Goal: Task Accomplishment & Management: Manage account settings

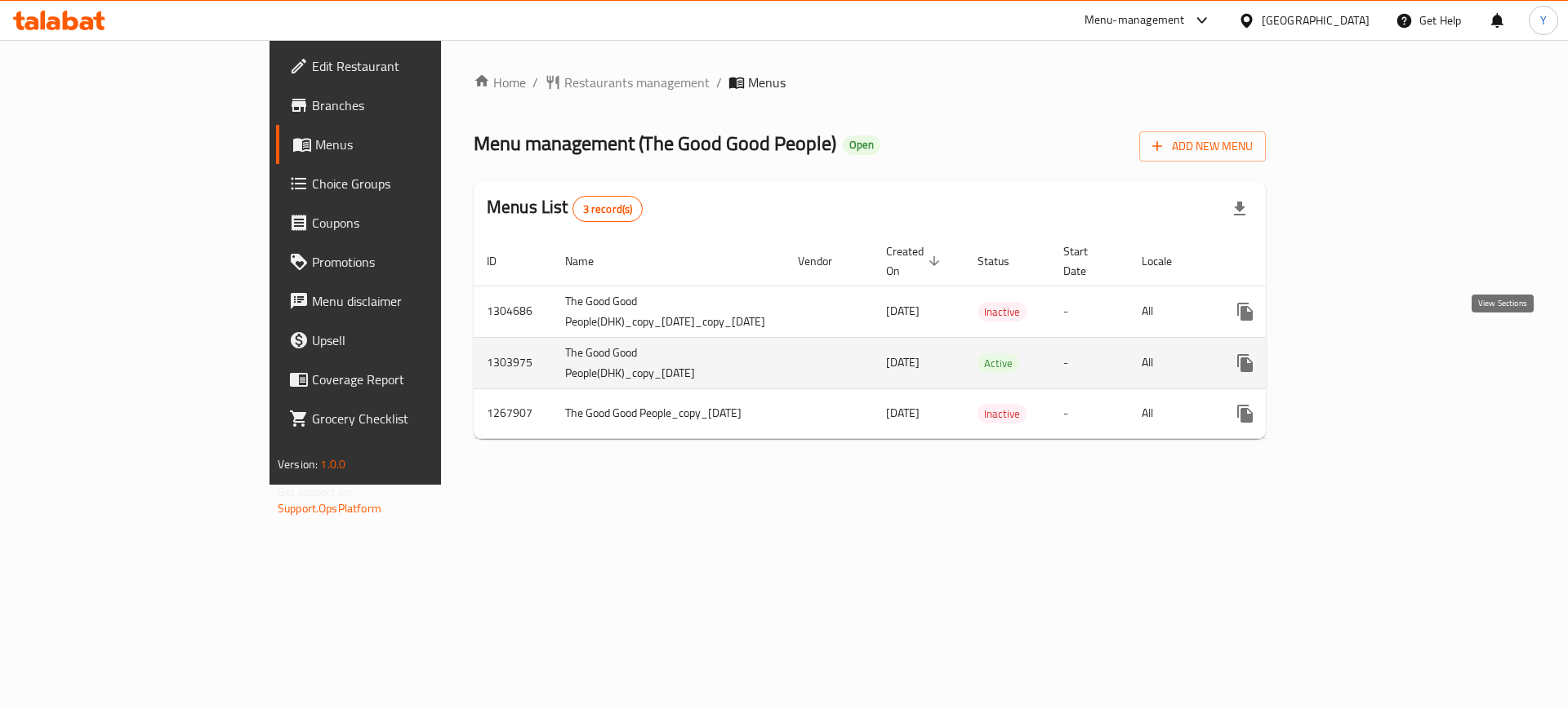
click at [1371, 356] on icon "enhanced table" at bounding box center [1363, 363] width 14 height 14
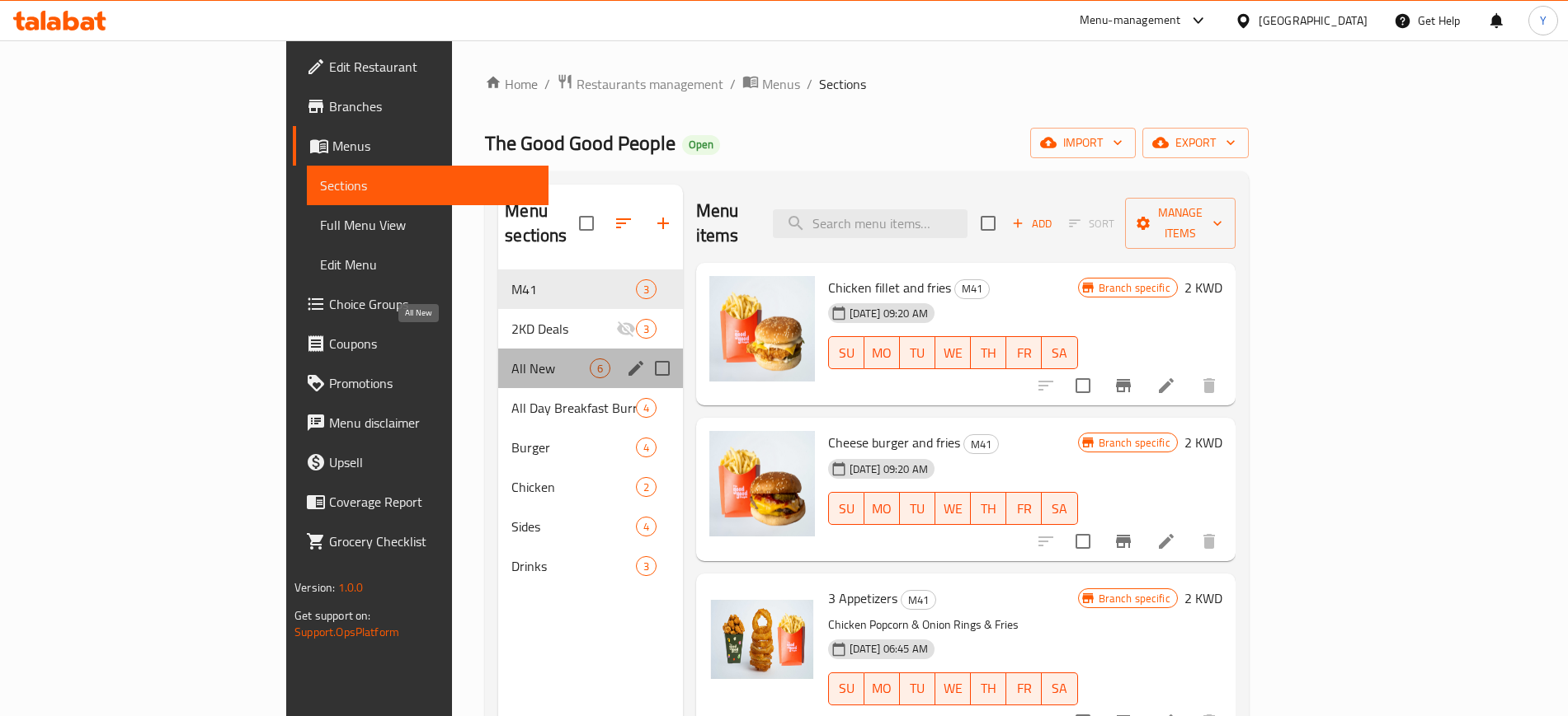
click at [511, 358] on span "All New" at bounding box center [550, 368] width 78 height 19
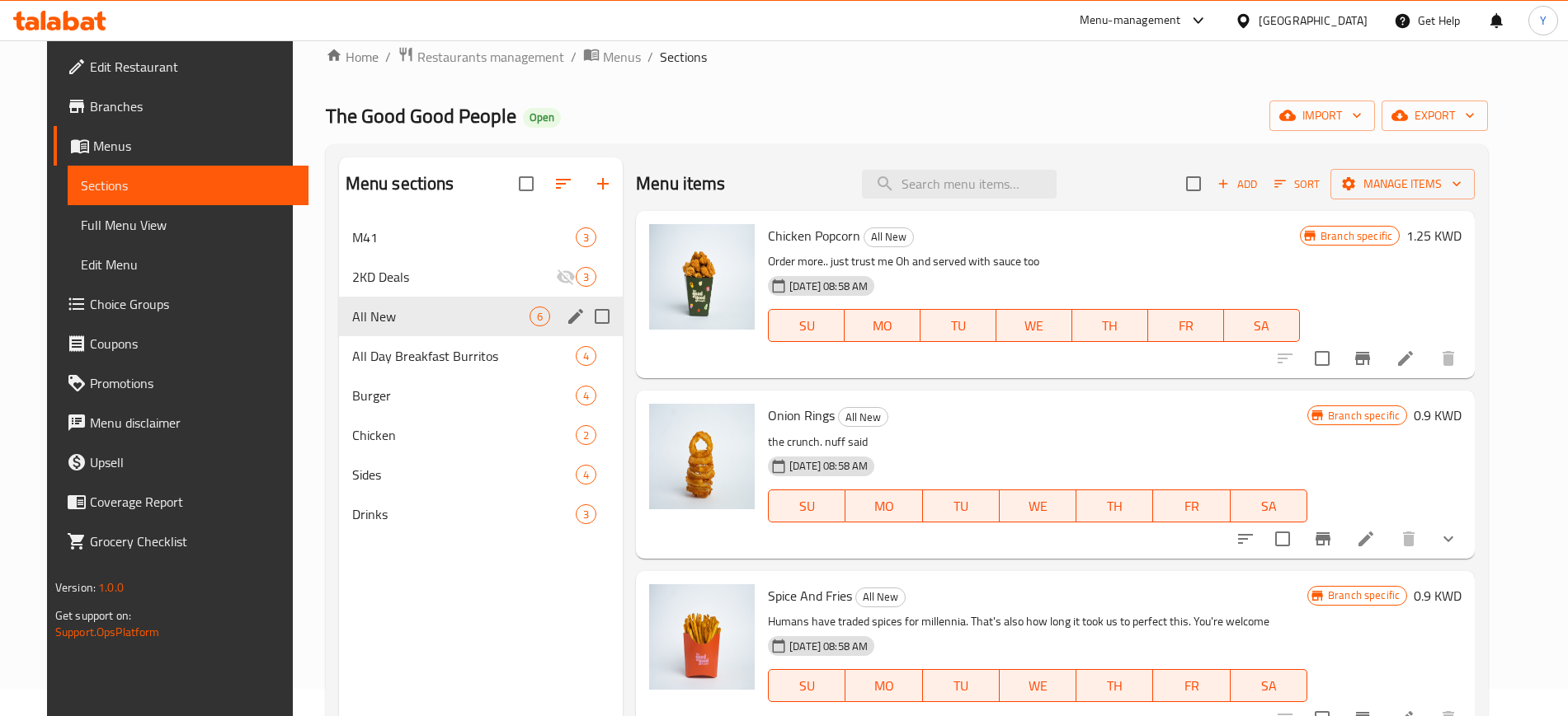
scroll to position [29, 0]
click at [408, 343] on div "All Day Breakfast Burritos 4" at bounding box center [481, 355] width 284 height 40
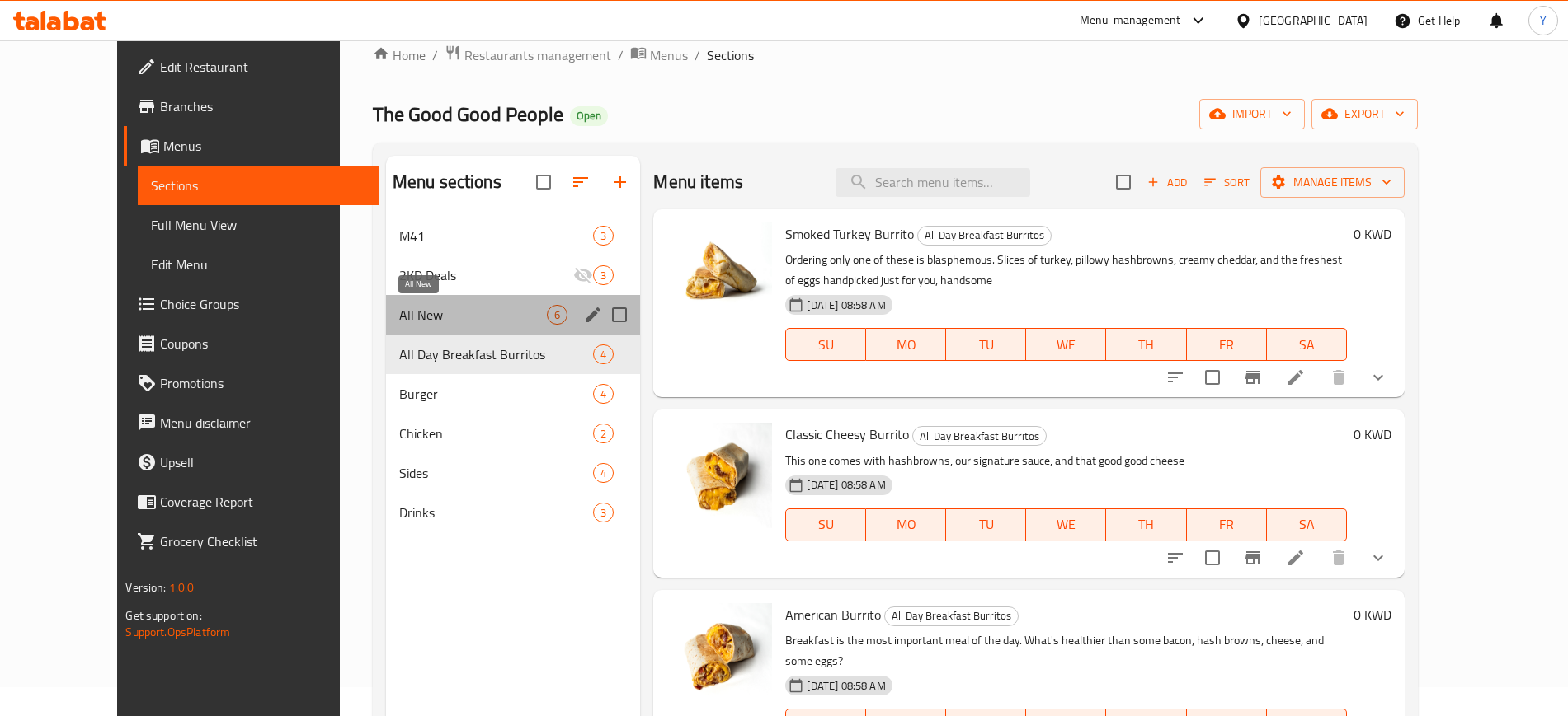
click at [406, 306] on span "All New" at bounding box center [473, 315] width 149 height 19
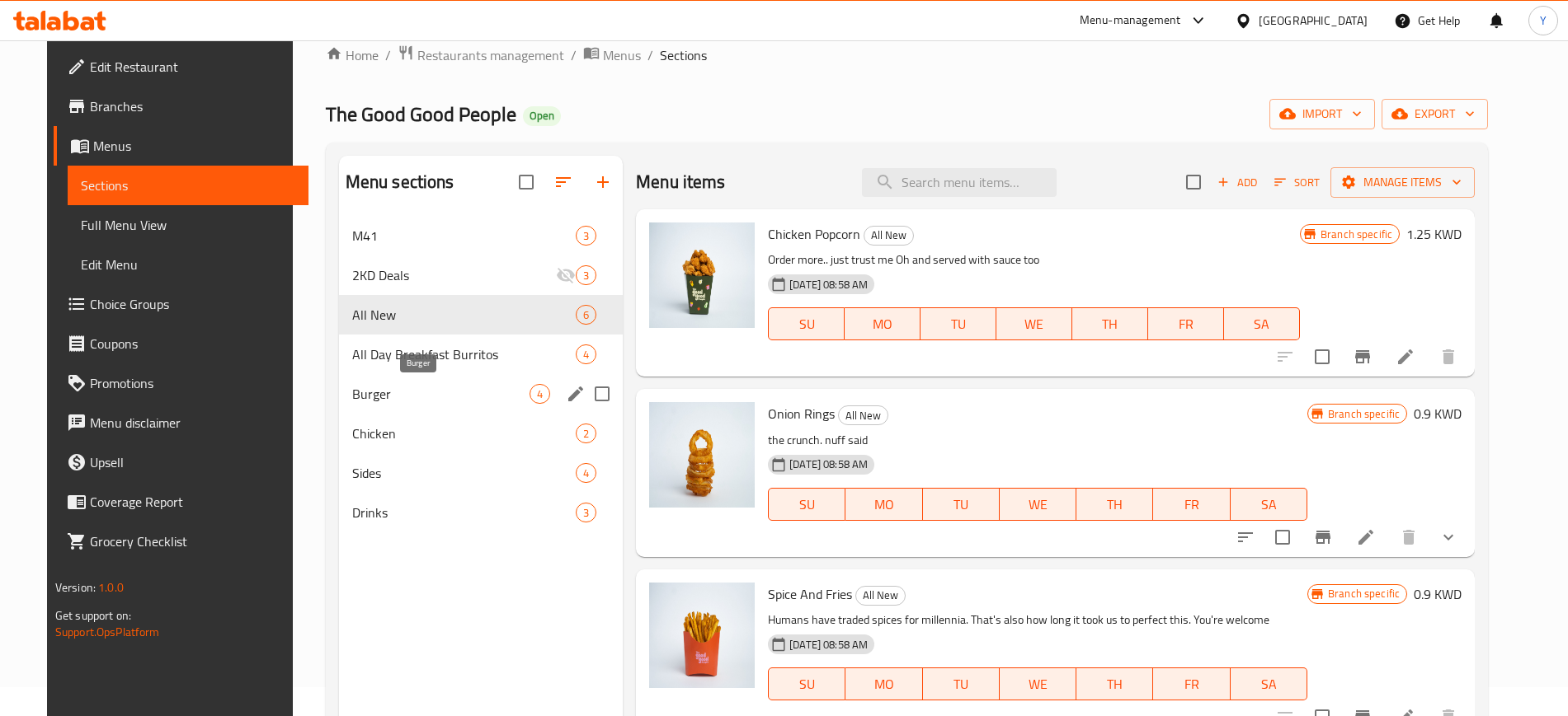
click at [401, 390] on span "Burger" at bounding box center [440, 393] width 177 height 19
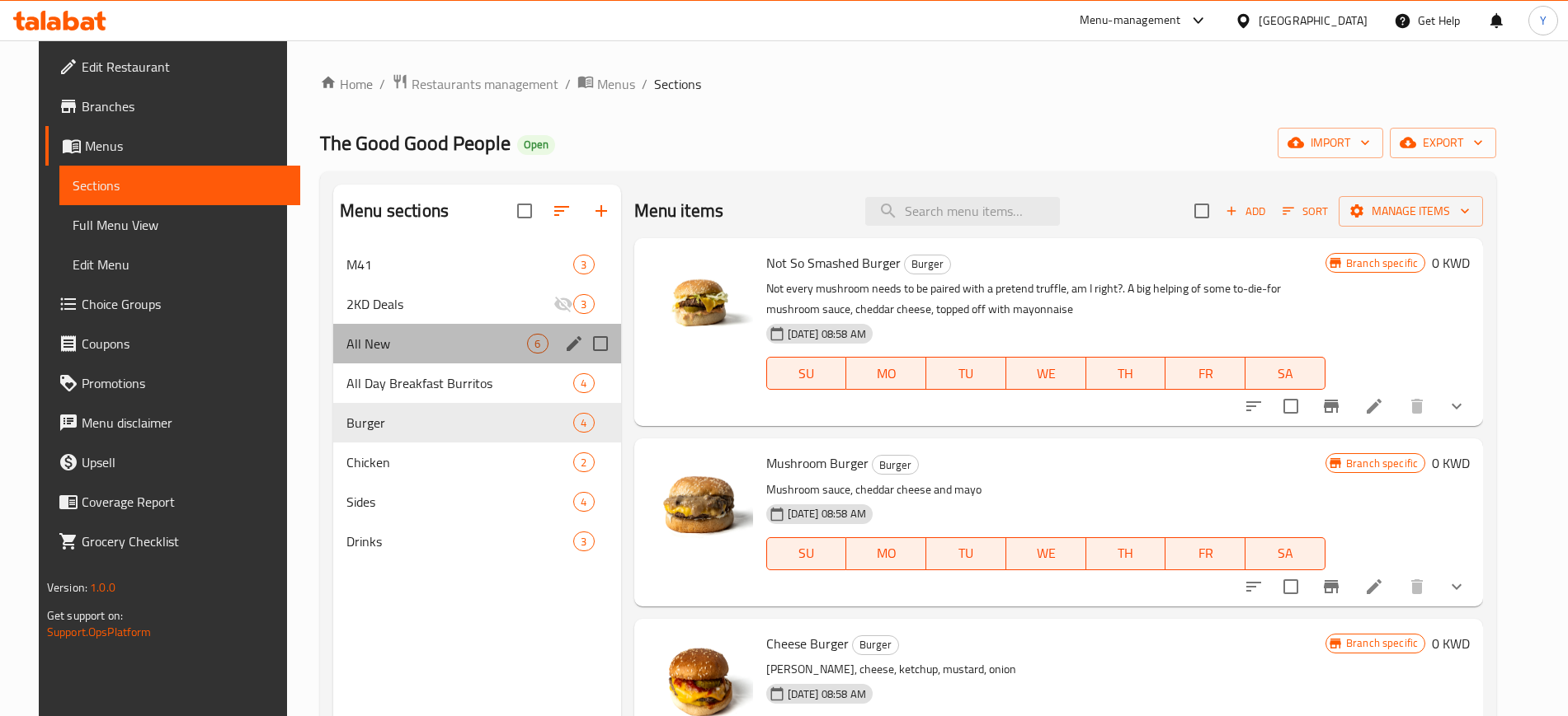
click at [363, 328] on div "All New 6" at bounding box center [477, 344] width 288 height 40
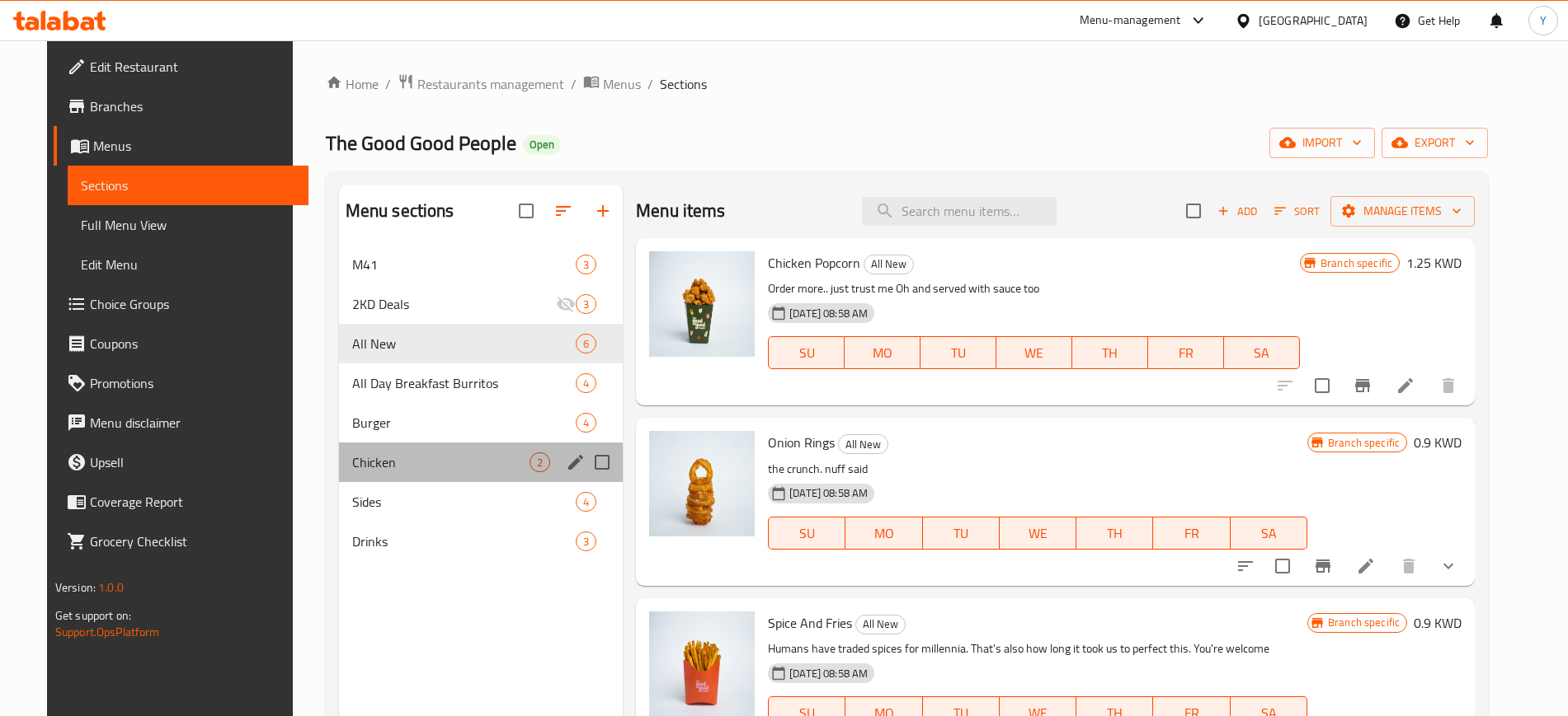
click at [375, 448] on div "Chicken 2" at bounding box center [481, 462] width 284 height 40
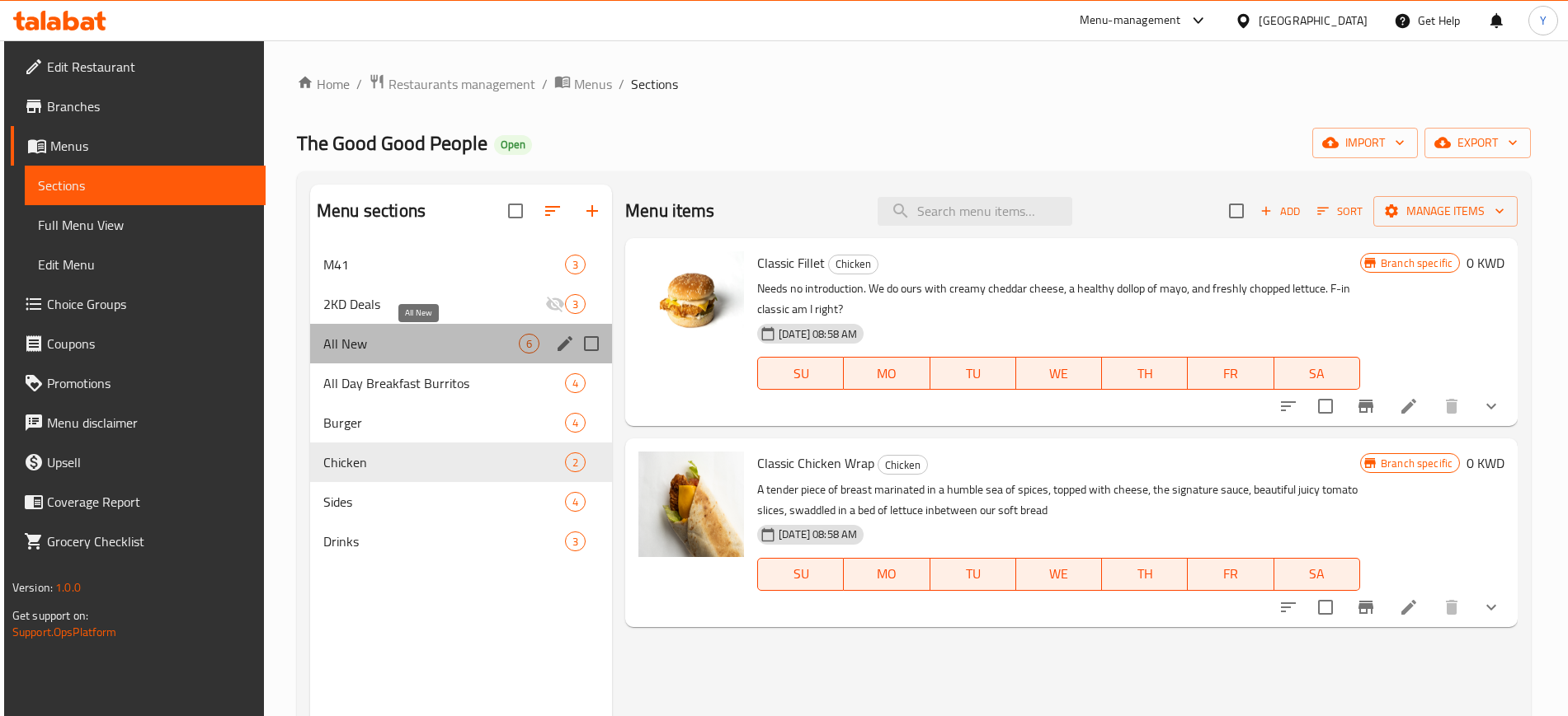
click at [395, 341] on span "All New" at bounding box center [421, 344] width 195 height 19
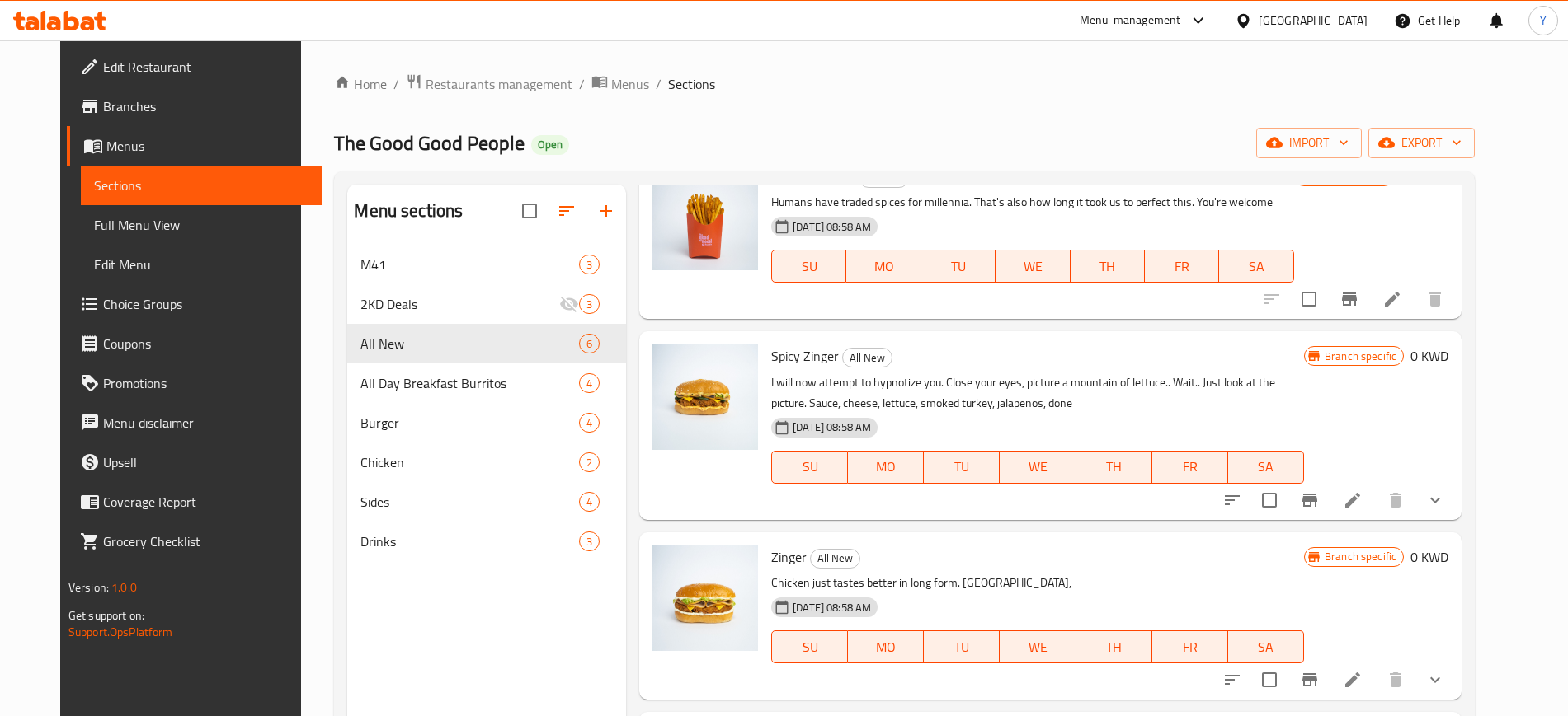
scroll to position [231, 0]
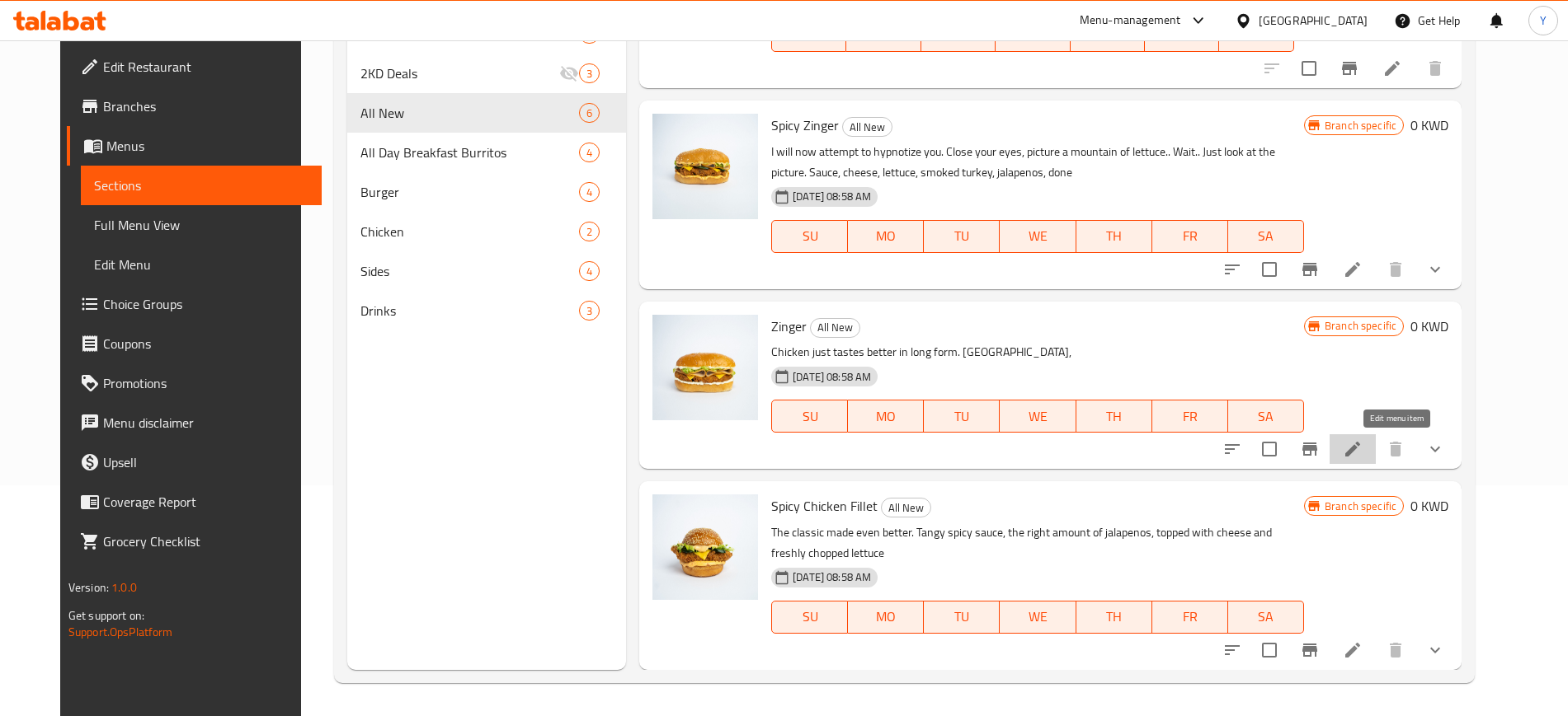
click at [1360, 450] on icon at bounding box center [1352, 449] width 15 height 15
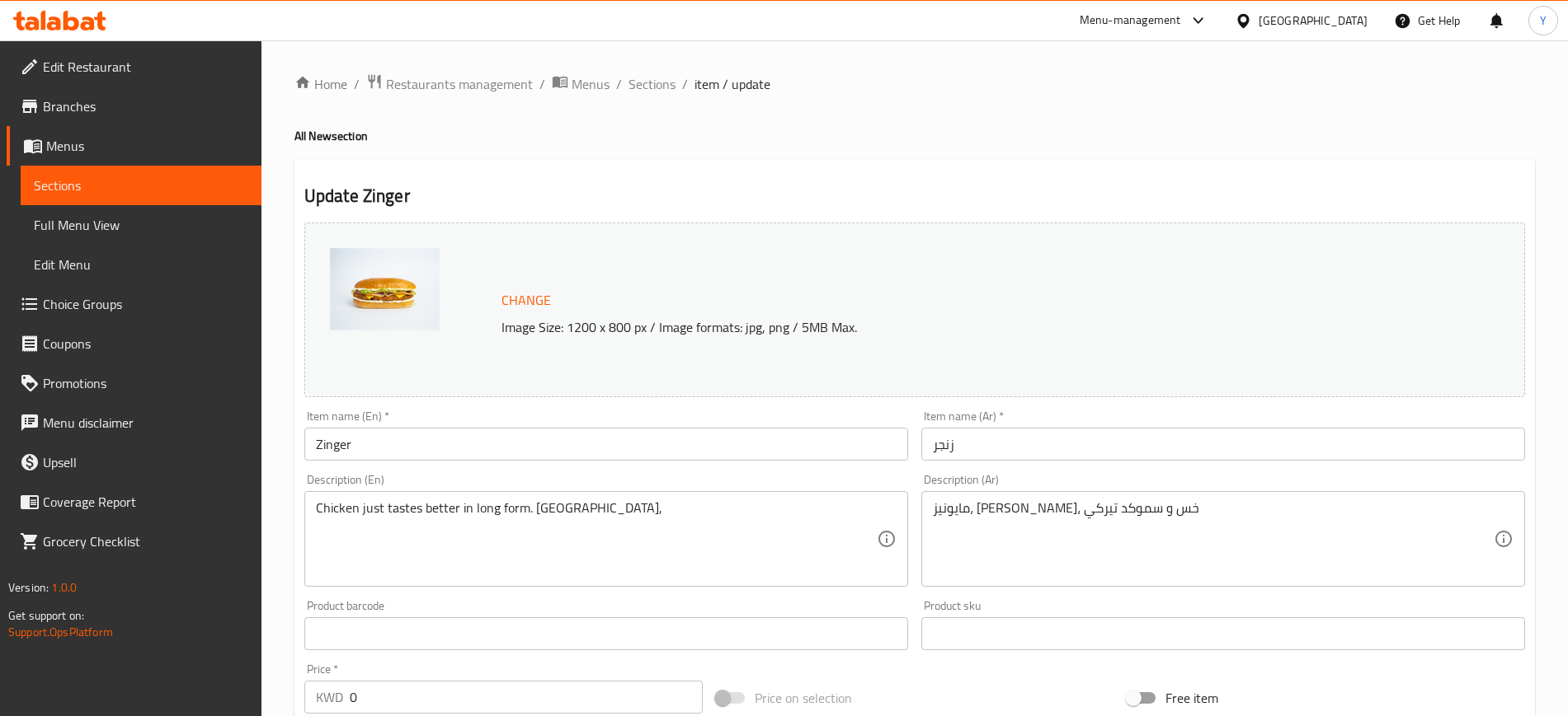
scroll to position [285, 0]
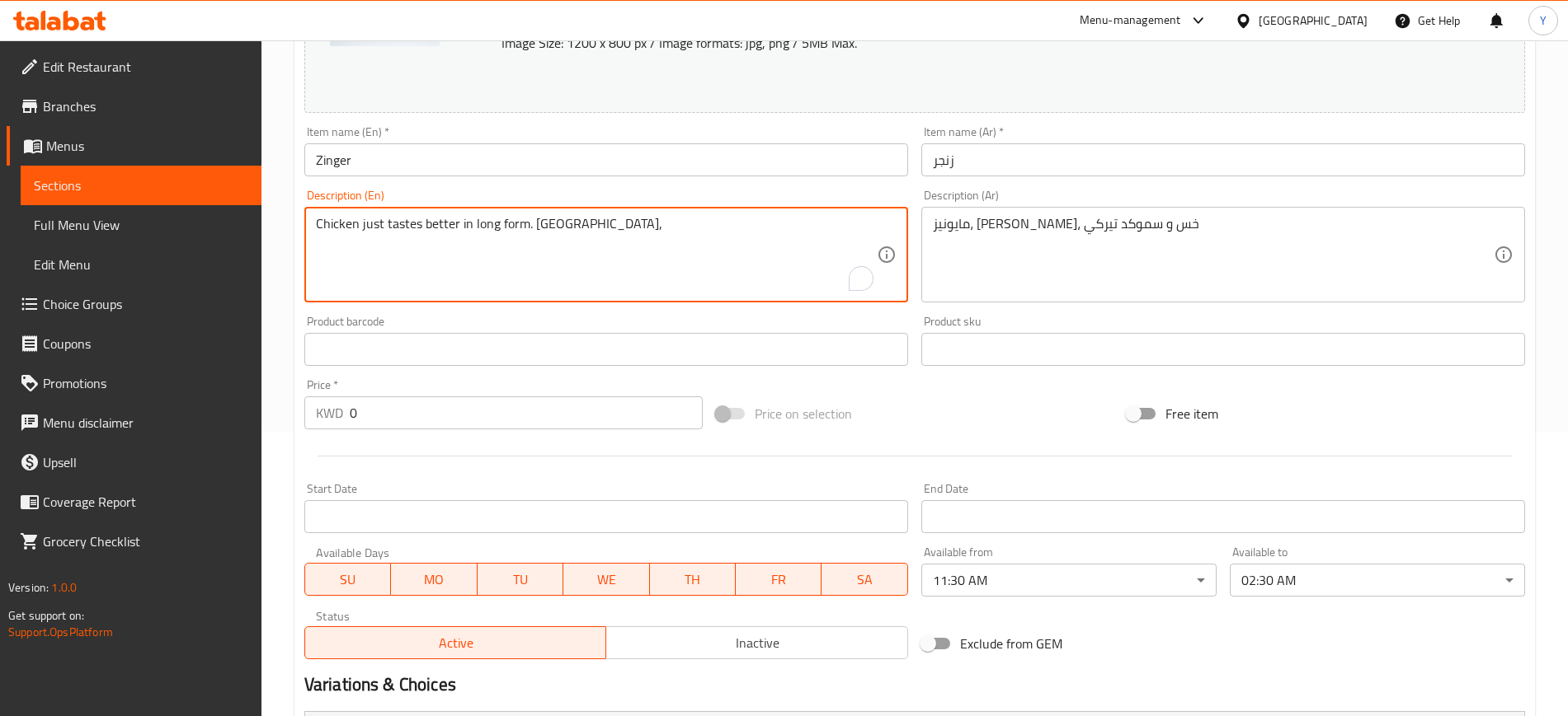
click at [559, 225] on textarea "Chicken just tastes better in long form. [GEOGRAPHIC_DATA]," at bounding box center [596, 255] width 561 height 79
paste textarea "cheddar, lettuce, and smoked turkey"
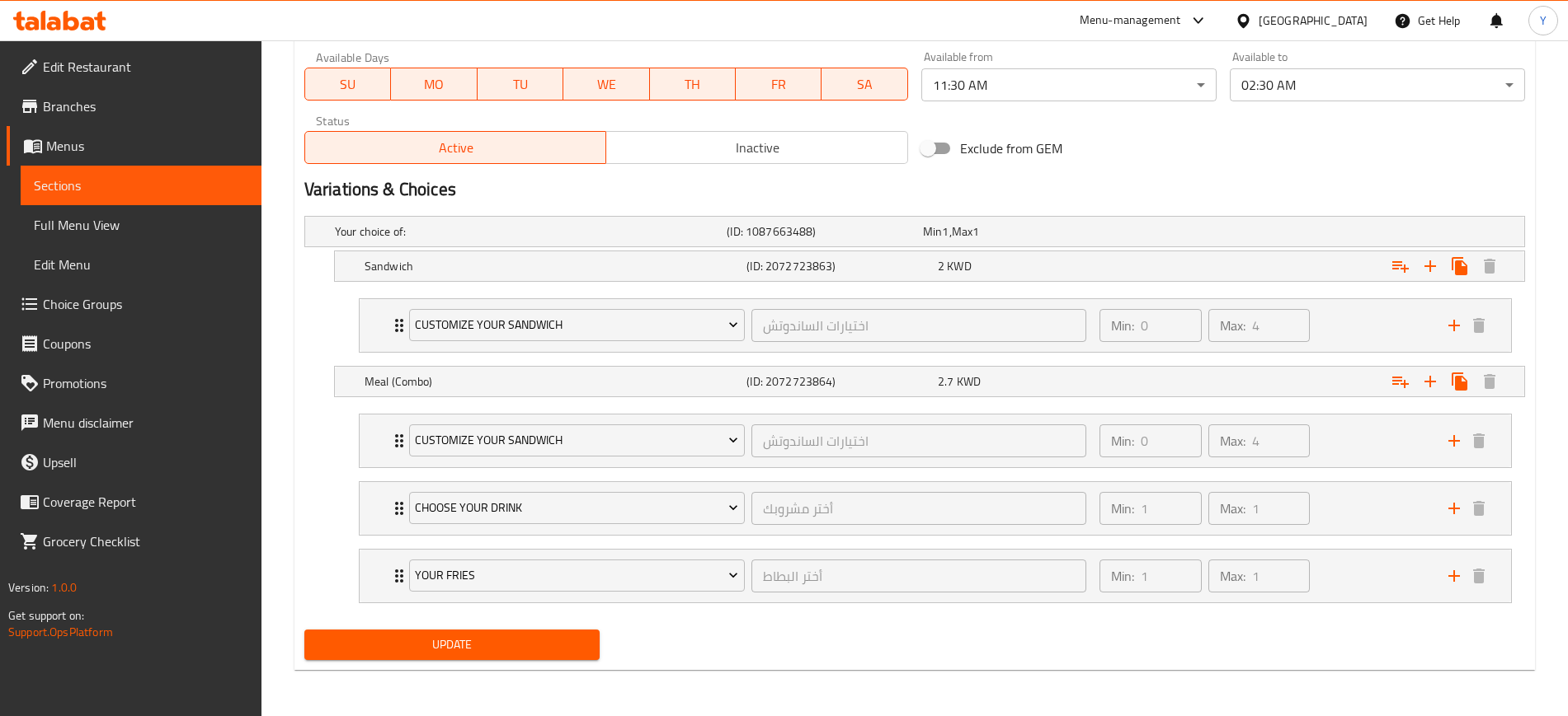
type textarea "Chicken just tastes better in long form. Mayonnaise, cheddar, lettuce, and smok…"
click at [406, 641] on span "Update" at bounding box center [452, 644] width 269 height 20
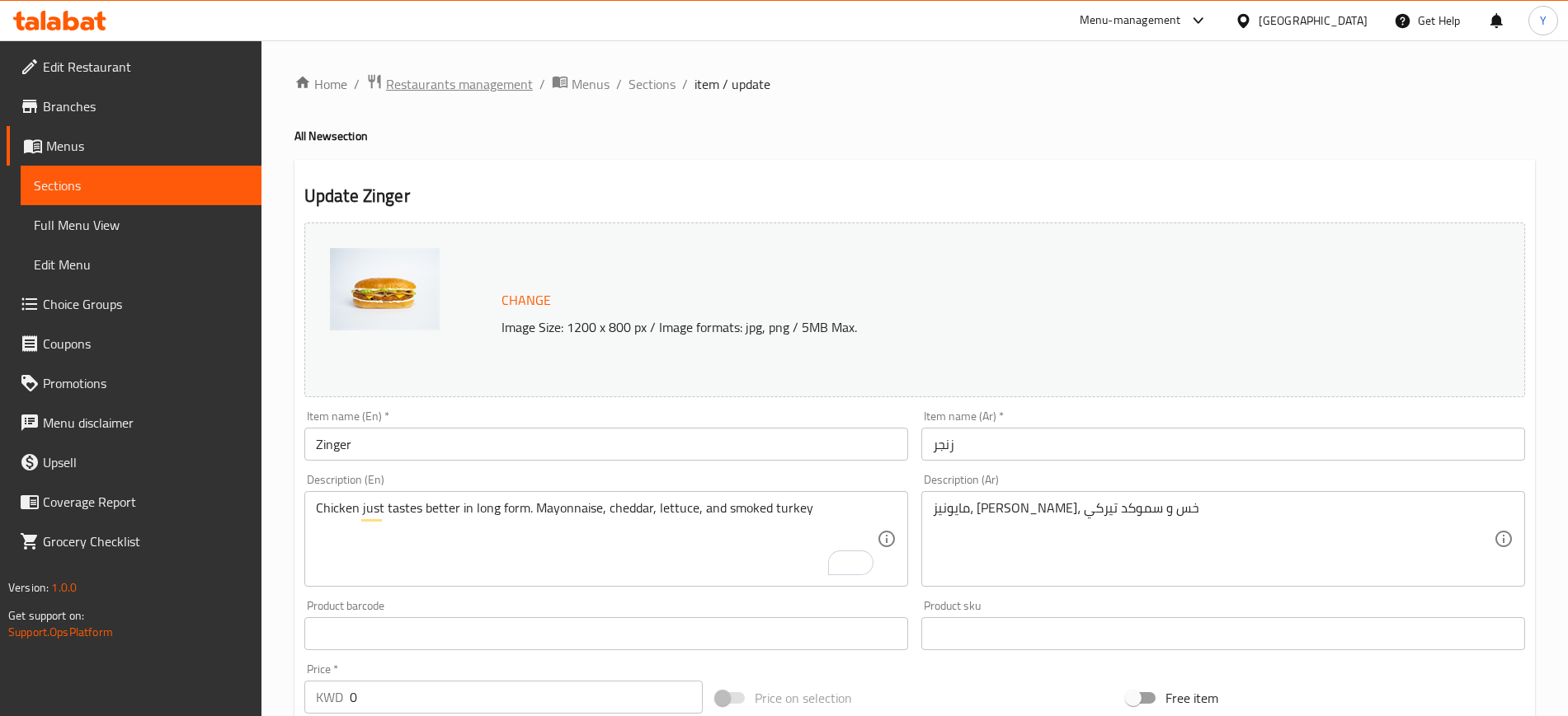
click at [505, 78] on span "Restaurants management" at bounding box center [459, 84] width 147 height 19
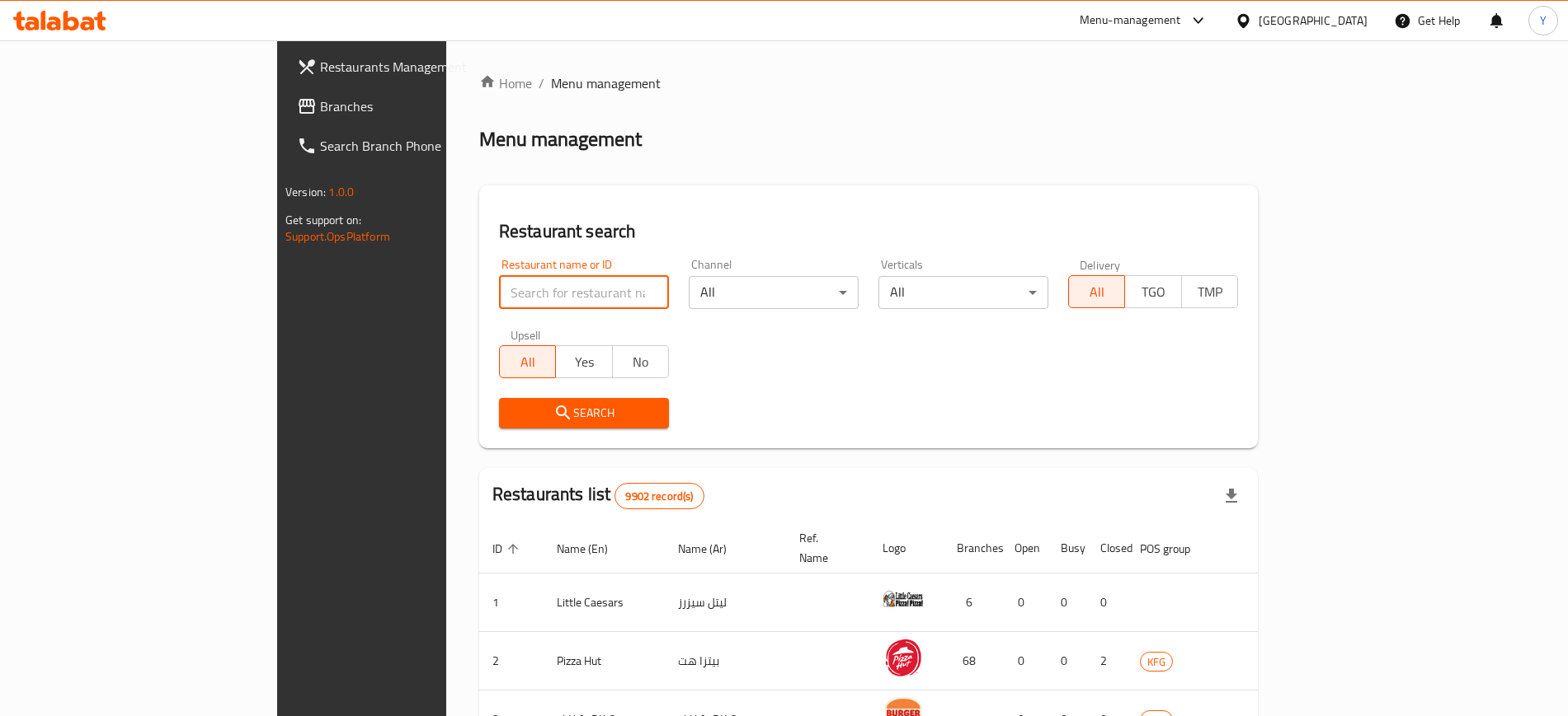
click at [499, 297] on input "search" at bounding box center [583, 292] width 170 height 33
type input "the good"
click button "Search" at bounding box center [583, 413] width 170 height 30
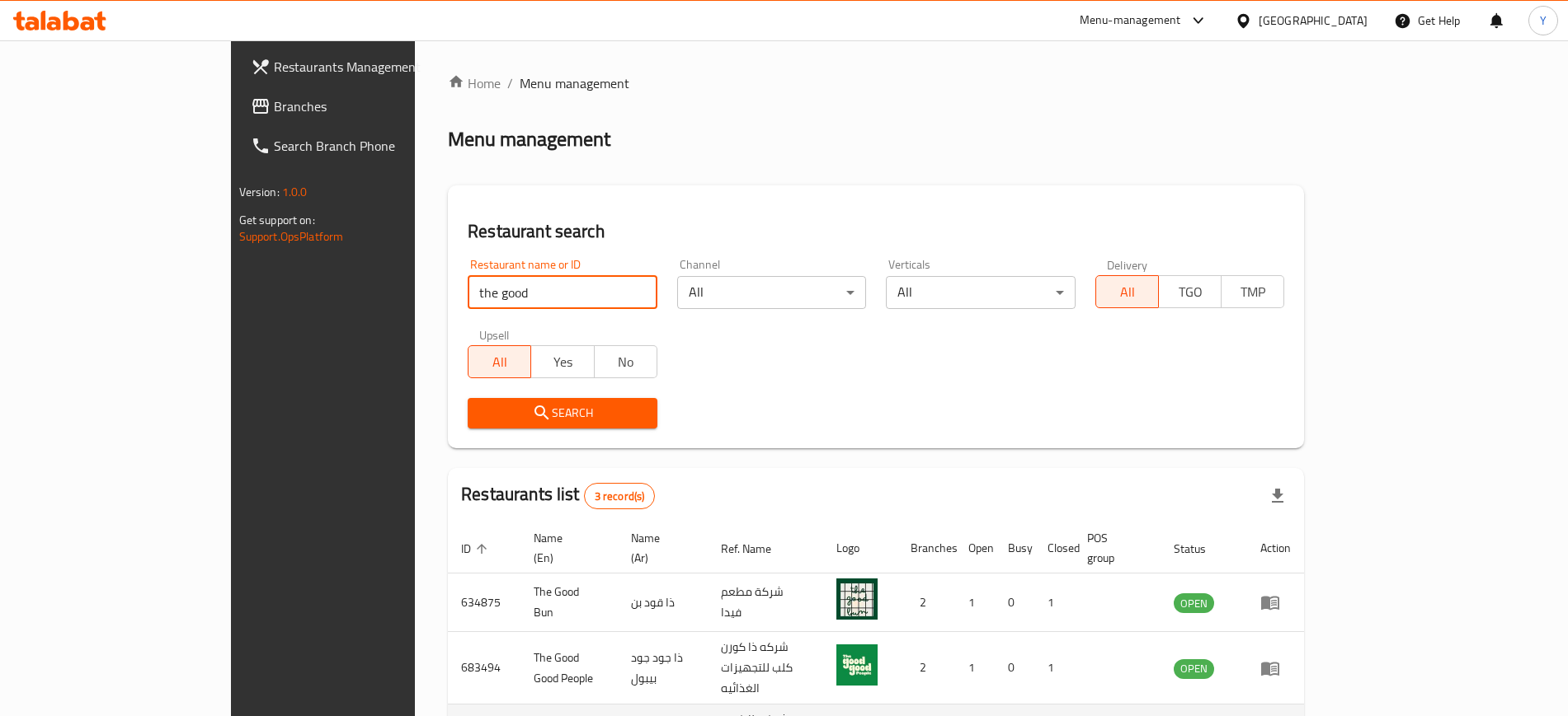
scroll to position [104, 0]
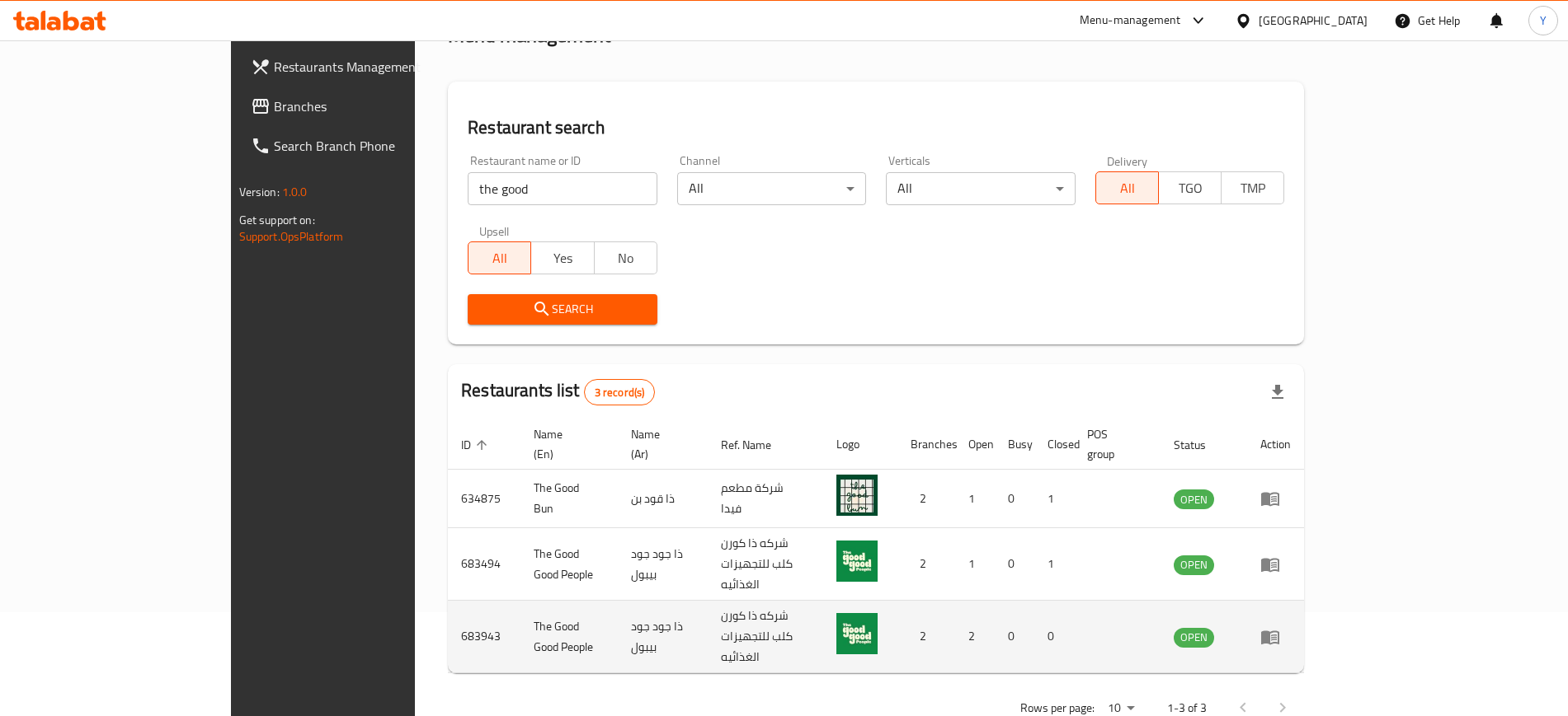
drag, startPoint x: 1489, startPoint y: 607, endPoint x: 1487, endPoint y: 599, distance: 8.2
click at [1305, 601] on td "enhanced table" at bounding box center [1275, 637] width 57 height 73
click at [1279, 631] on icon "enhanced table" at bounding box center [1271, 637] width 18 height 14
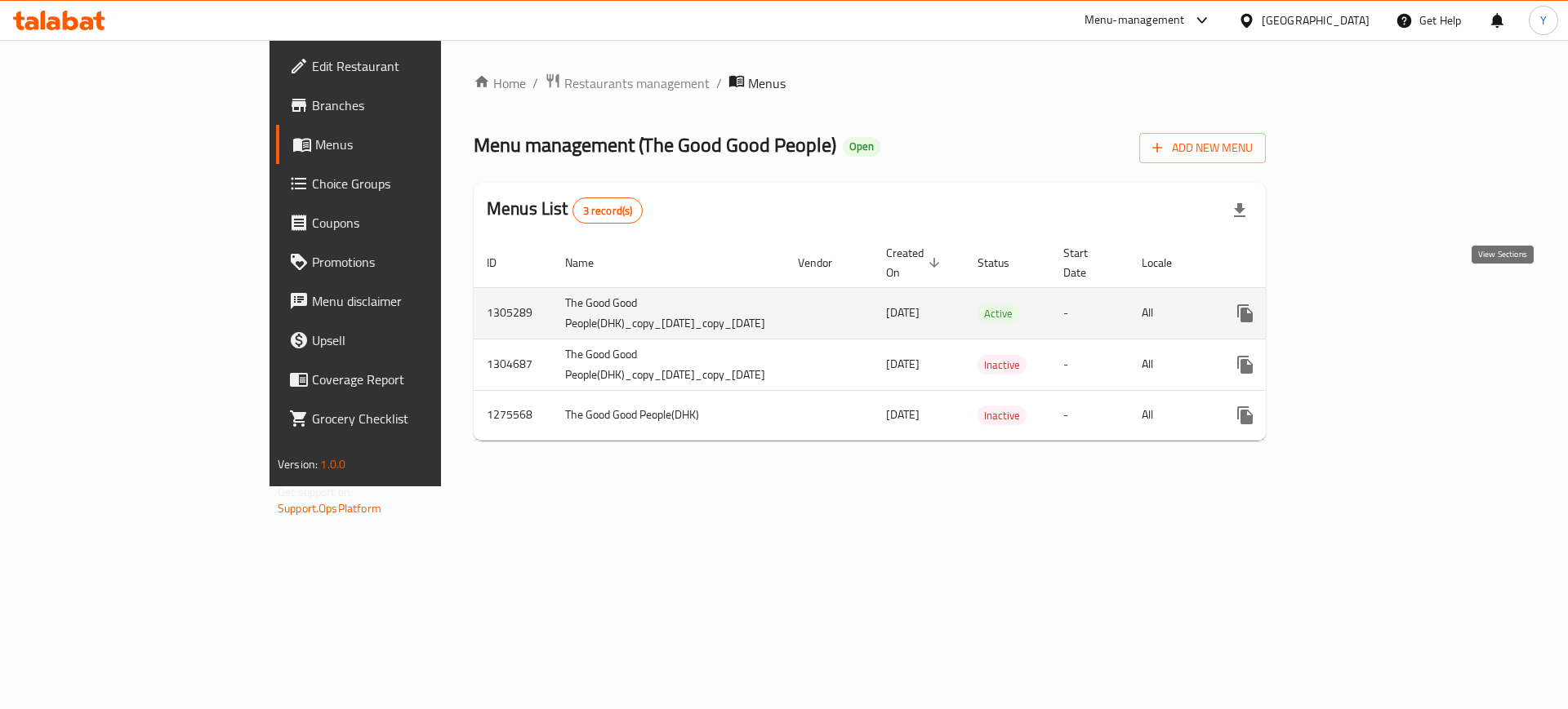
click at [1371, 306] on icon "enhanced table" at bounding box center [1363, 313] width 14 height 14
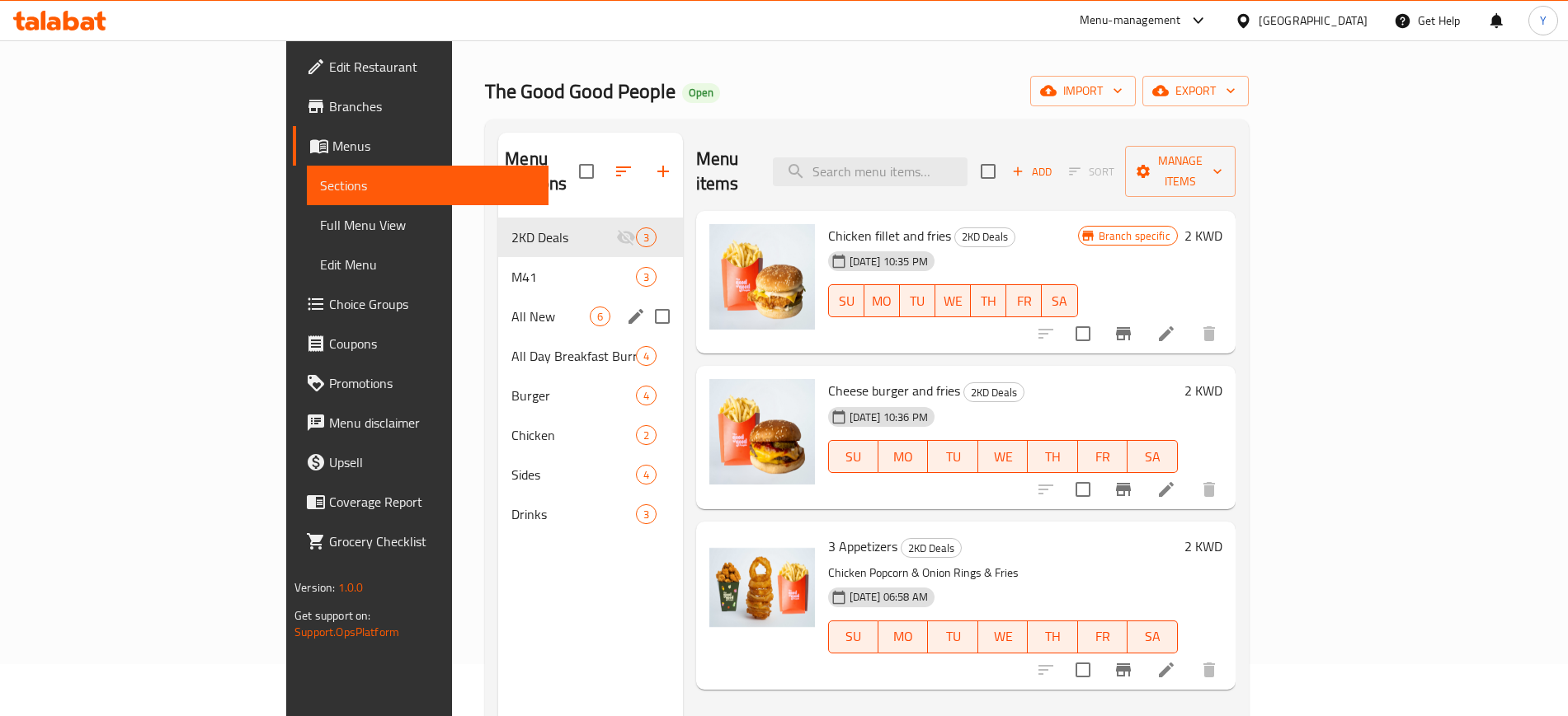
scroll to position [54, 0]
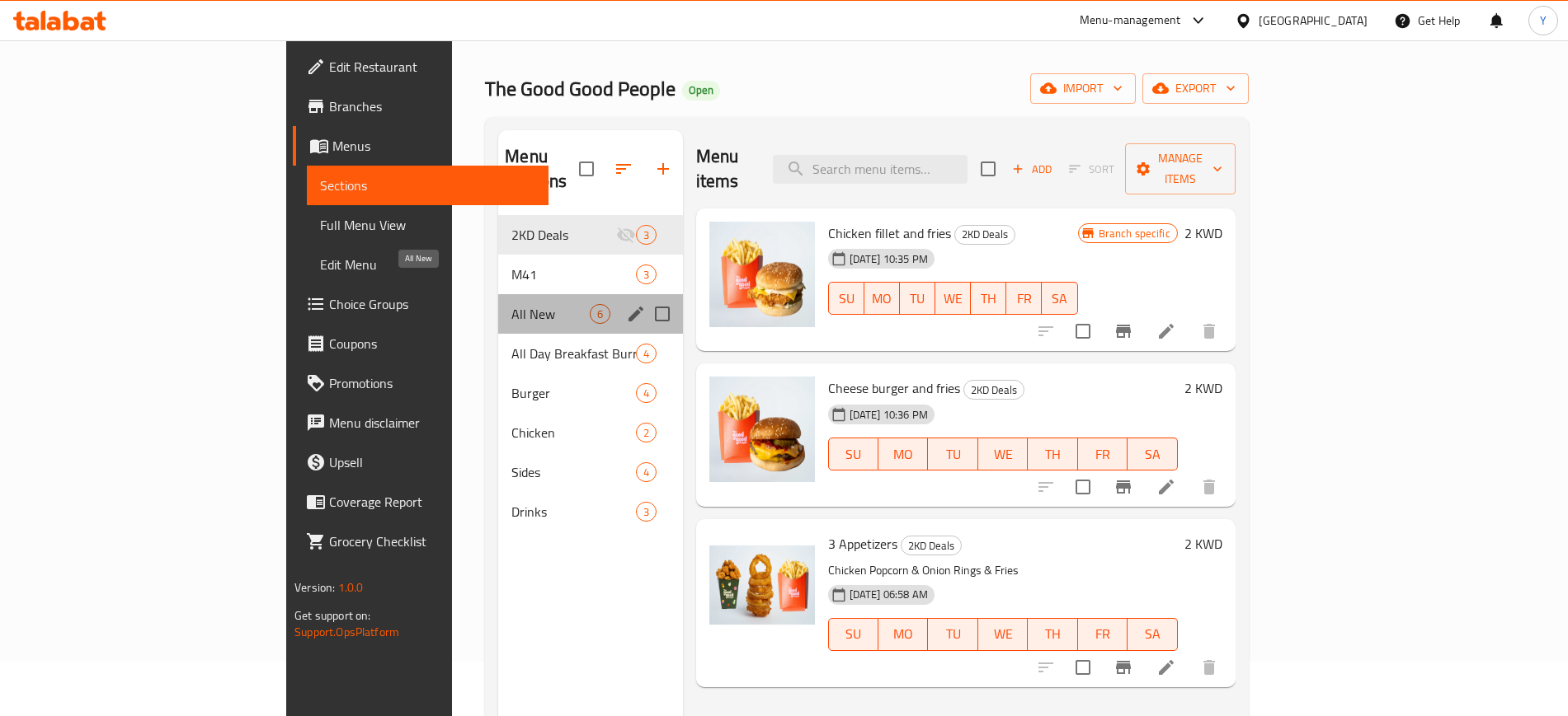
click at [511, 304] on span "All New" at bounding box center [550, 314] width 78 height 19
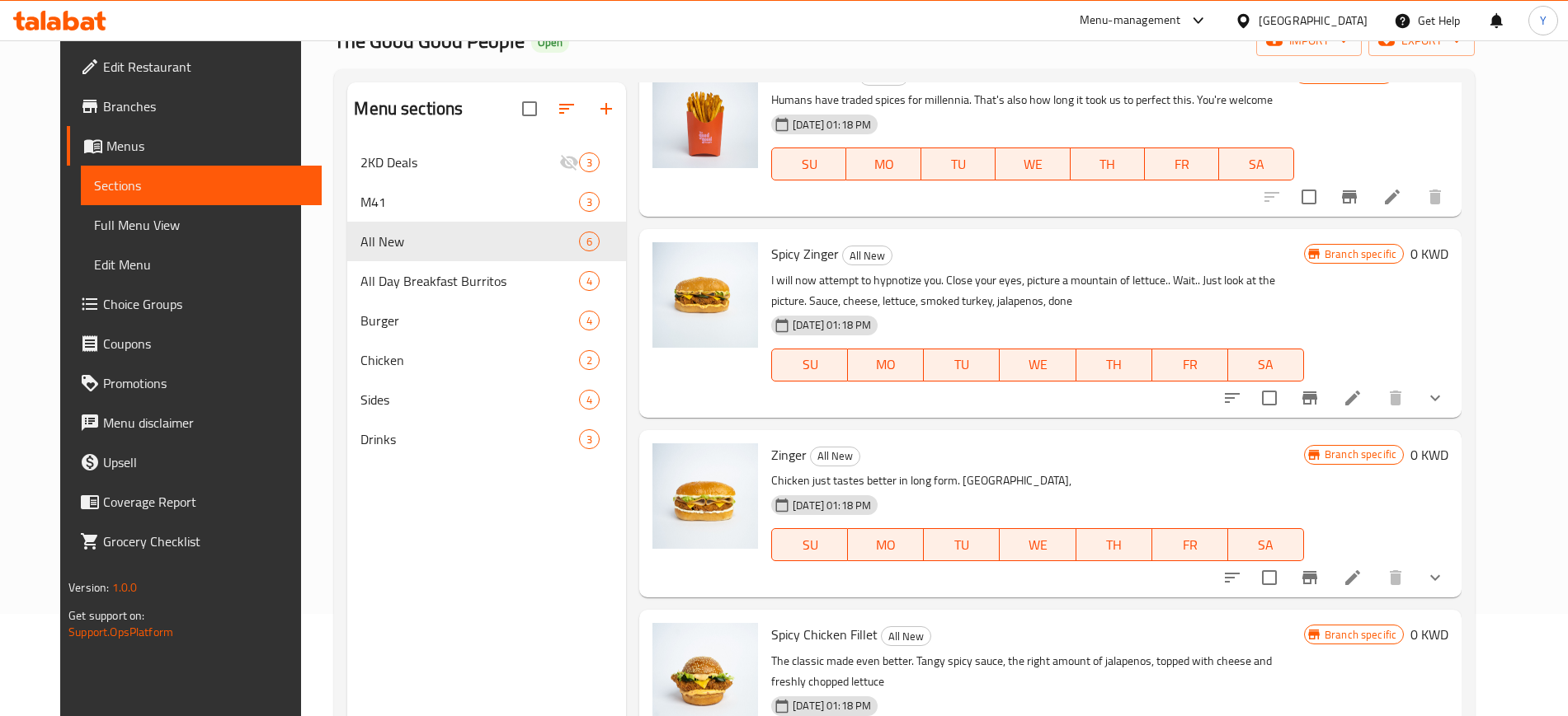
scroll to position [106, 0]
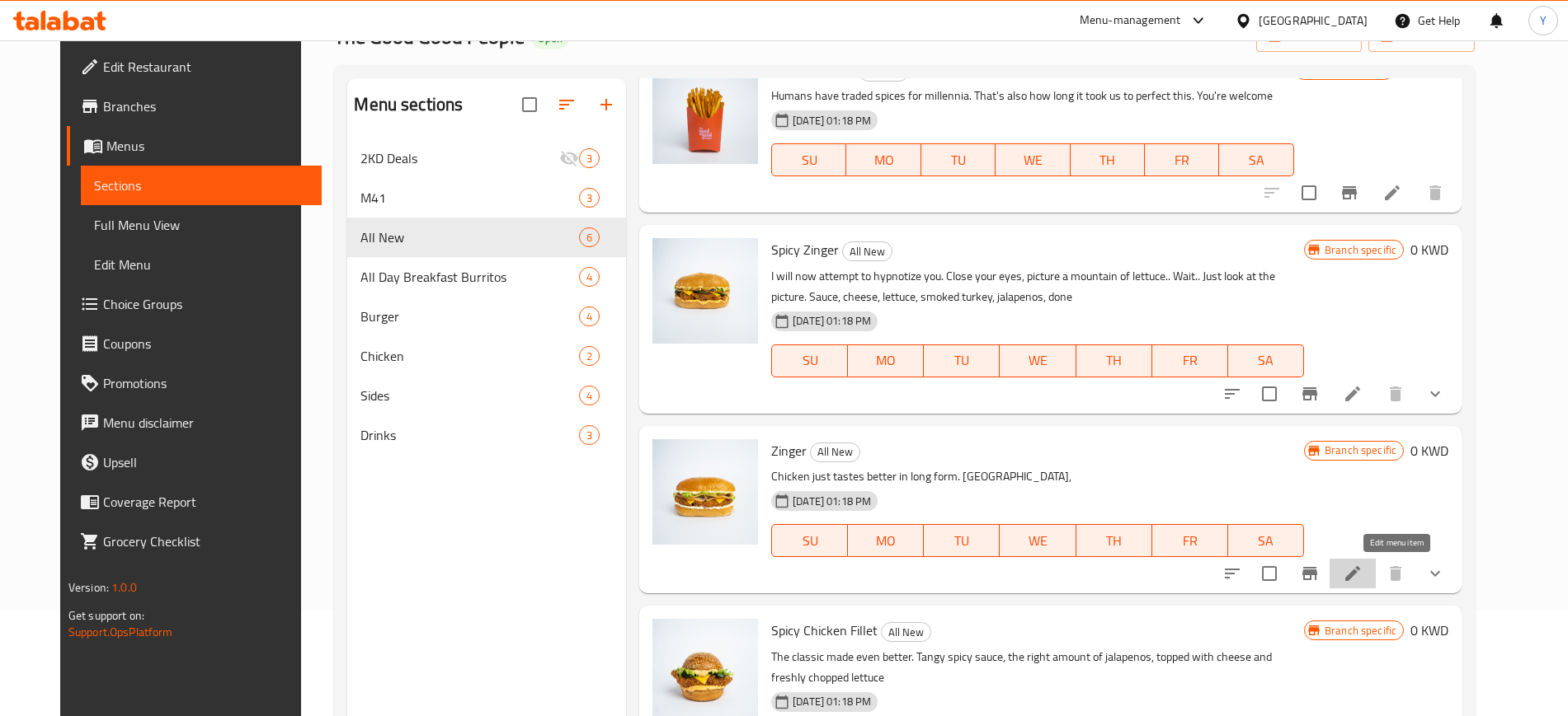
click at [1360, 570] on icon at bounding box center [1352, 573] width 15 height 15
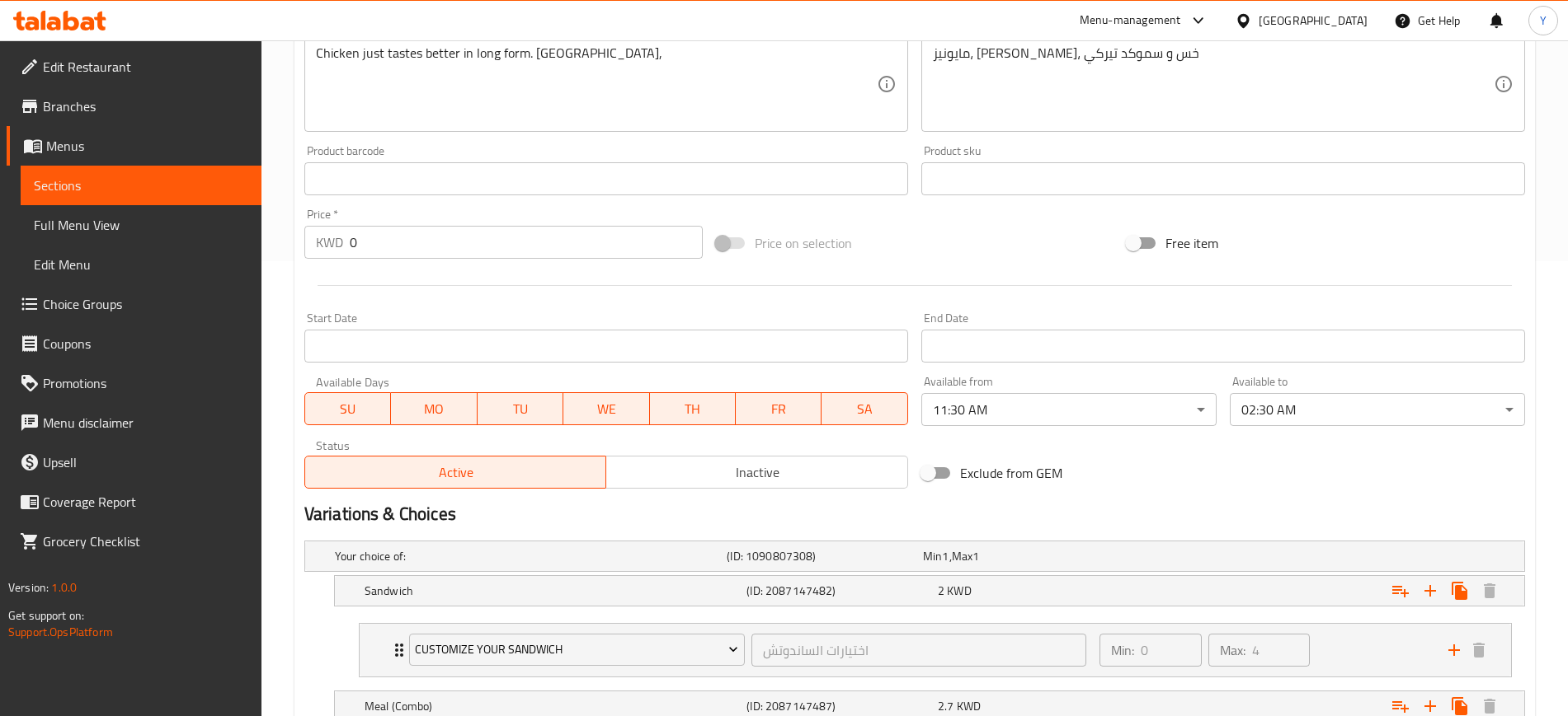
scroll to position [455, 0]
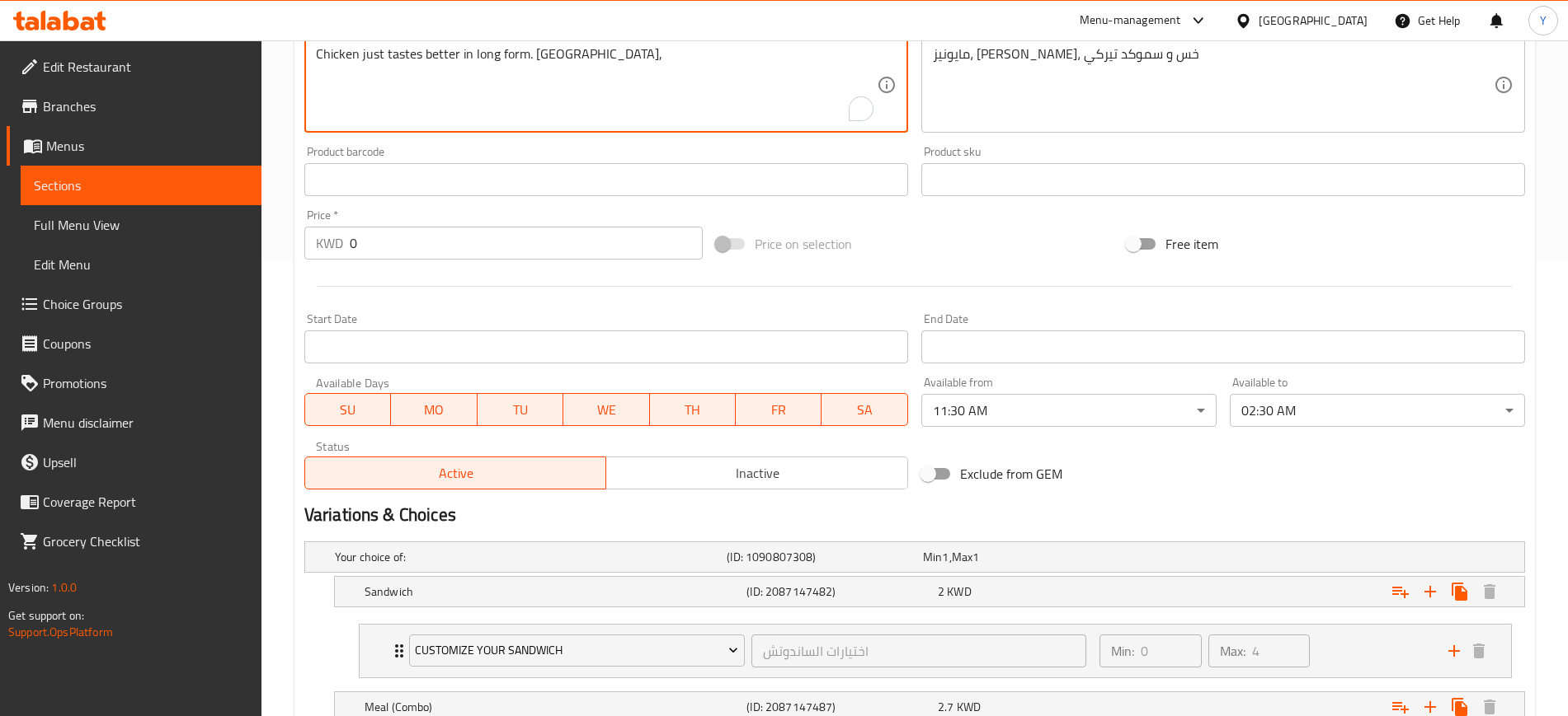
click at [536, 73] on textarea "Chicken just tastes better in long form. [GEOGRAPHIC_DATA]," at bounding box center [596, 85] width 561 height 79
paste textarea "cheddar, lettuce, and smoked turkey"
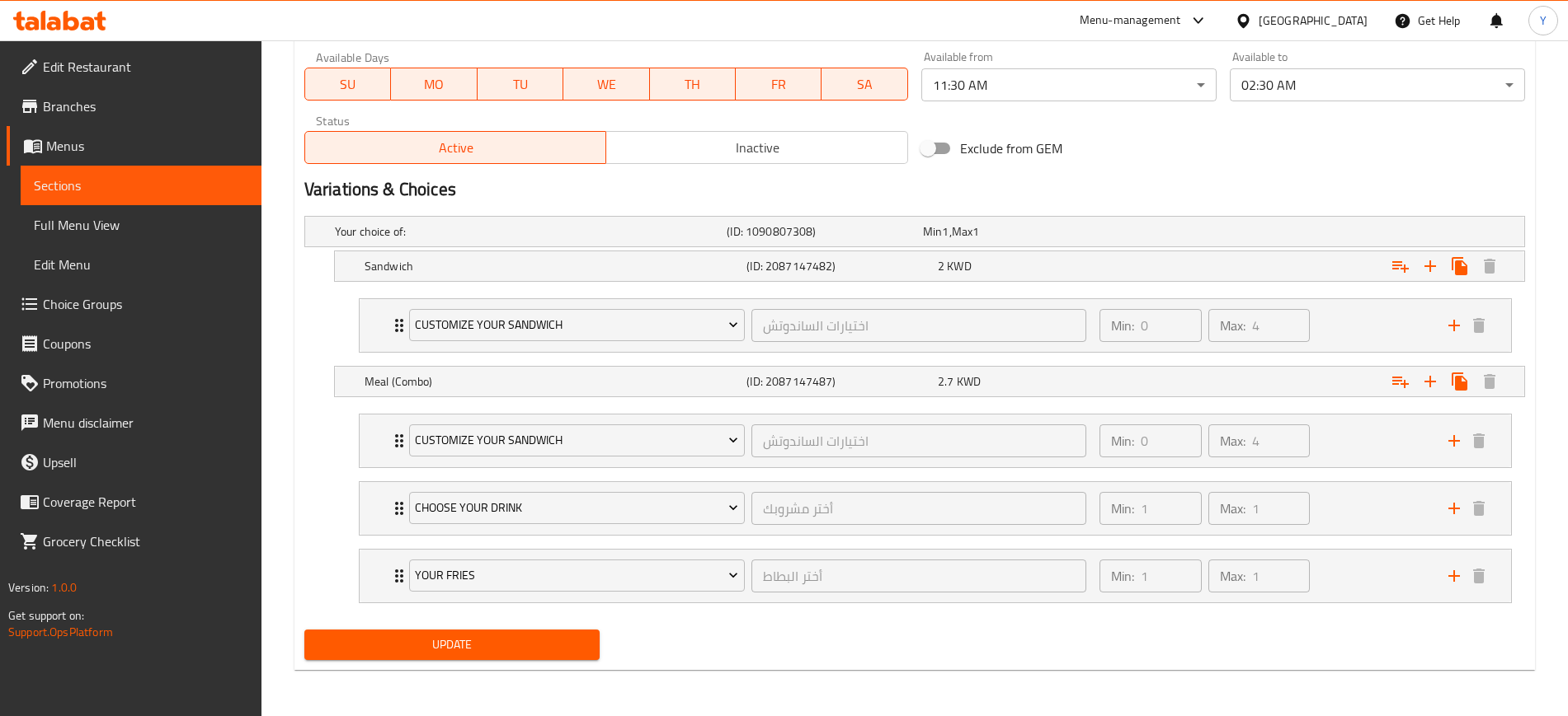
type textarea "Chicken just tastes better in long form. Mayonnaise, cheddar, lettuce, and smok…"
click at [432, 650] on span "Update" at bounding box center [452, 644] width 269 height 20
click at [436, 651] on span "Update" at bounding box center [452, 644] width 269 height 20
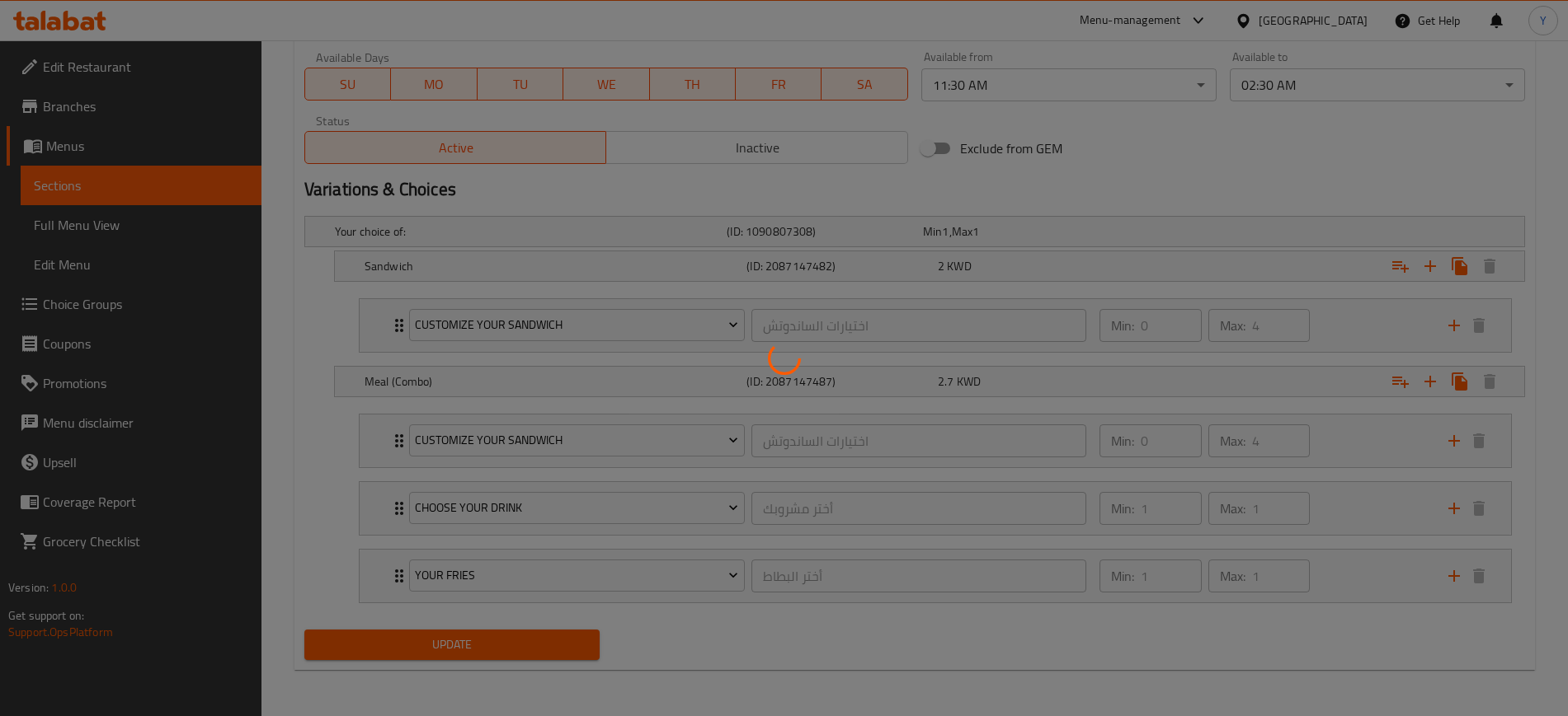
scroll to position [0, 0]
